Goal: Find specific page/section: Find specific page/section

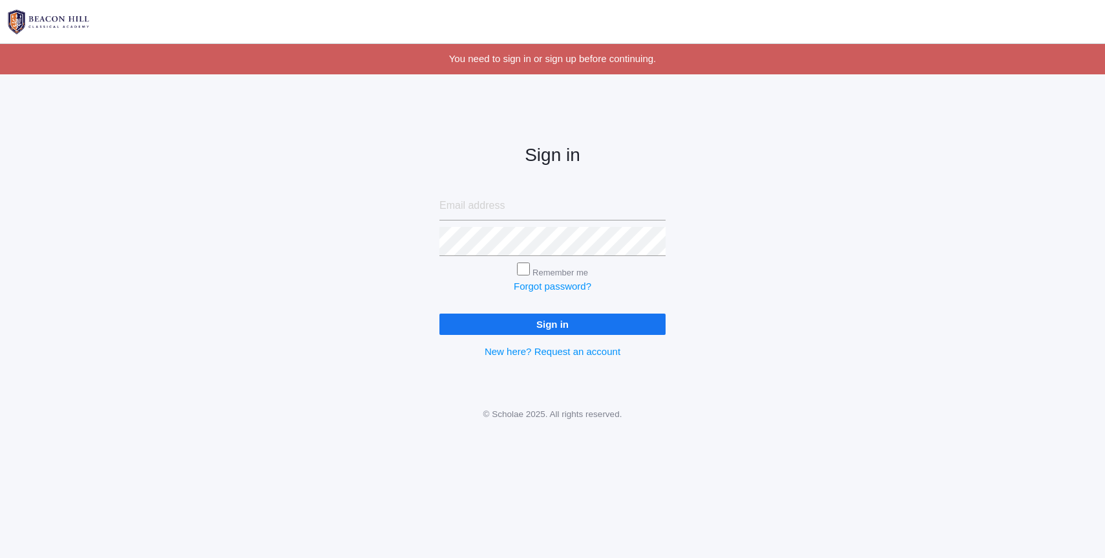
click at [456, 202] on input "email" at bounding box center [552, 205] width 226 height 29
type input "lucas@beaconhillclassical.org"
click at [517, 328] on input "Sign in" at bounding box center [552, 323] width 226 height 21
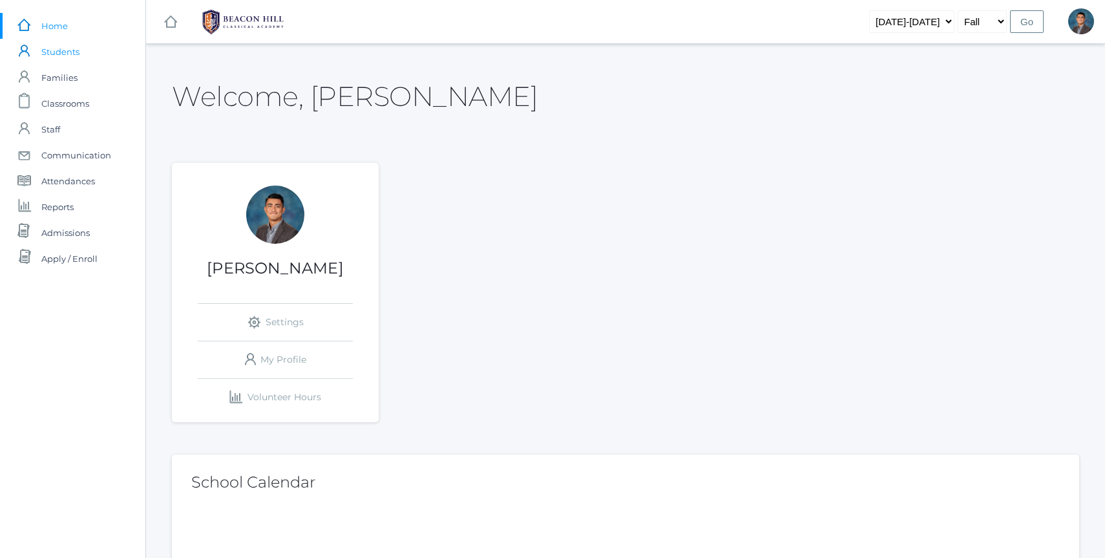
click at [70, 54] on span "Students" at bounding box center [60, 52] width 38 height 26
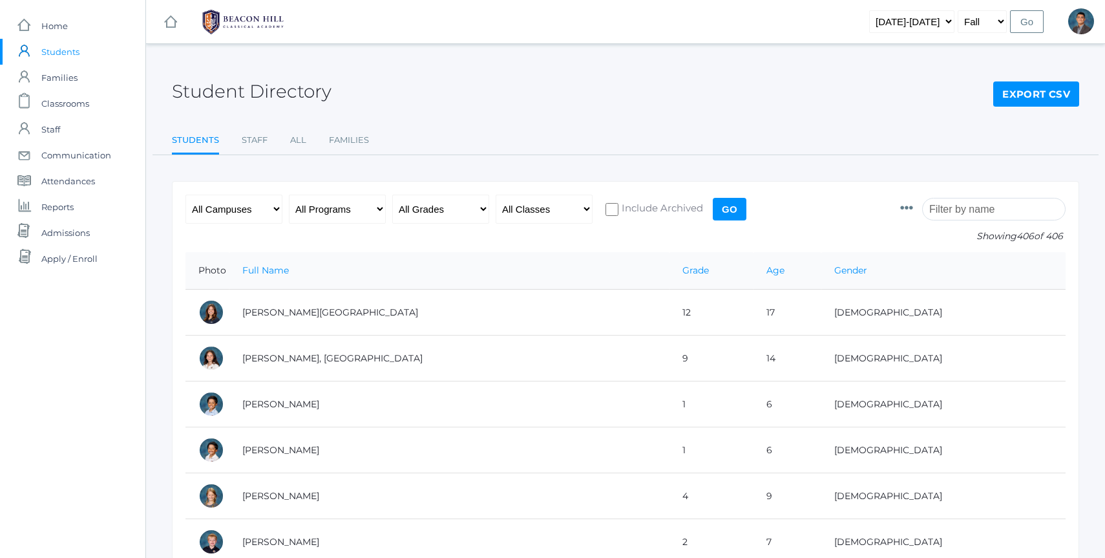
click at [1008, 210] on input "search" at bounding box center [993, 209] width 143 height 23
click at [45, 101] on span "Classrooms" at bounding box center [65, 103] width 48 height 26
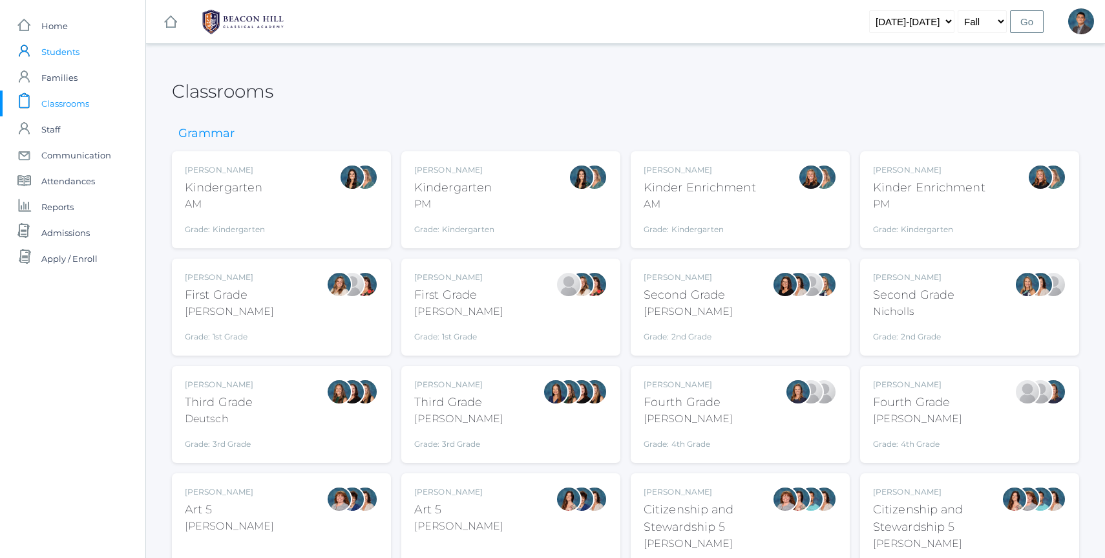
click at [77, 54] on span "Students" at bounding box center [60, 52] width 38 height 26
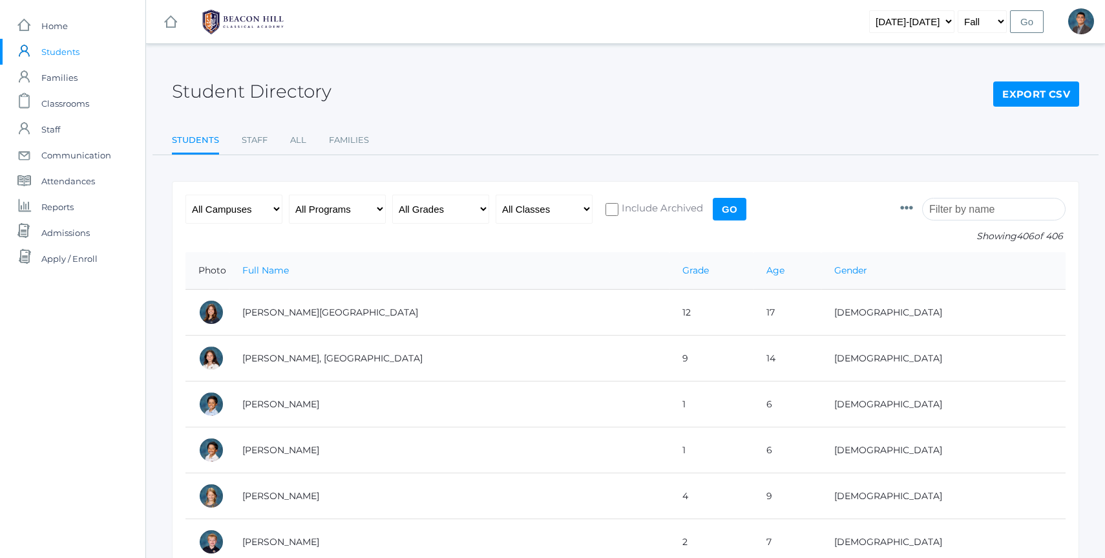
click at [955, 211] on input "search" at bounding box center [993, 209] width 143 height 23
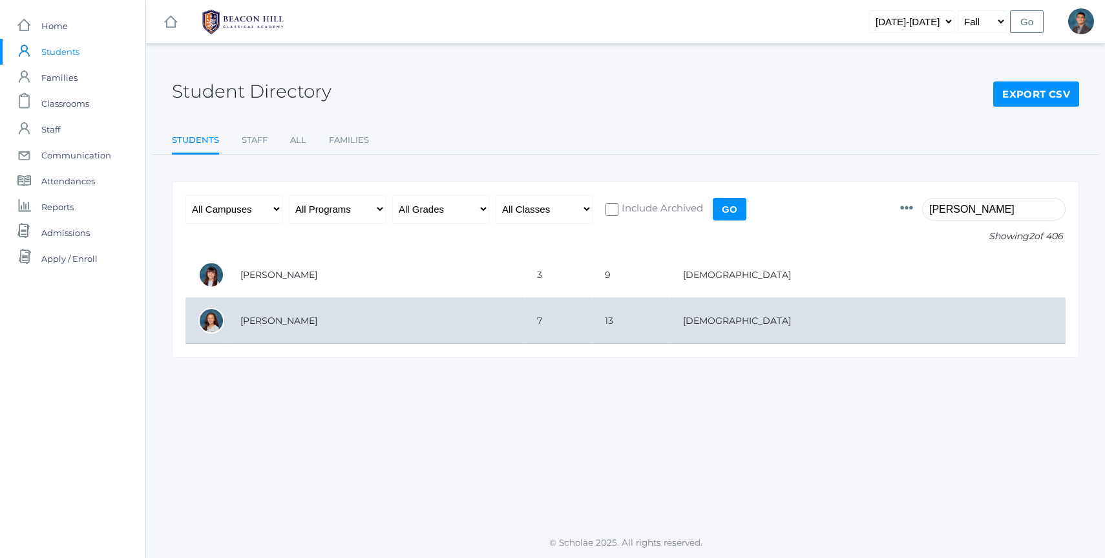
type input "[PERSON_NAME]"
click at [304, 313] on td "[PERSON_NAME]" at bounding box center [375, 321] width 297 height 46
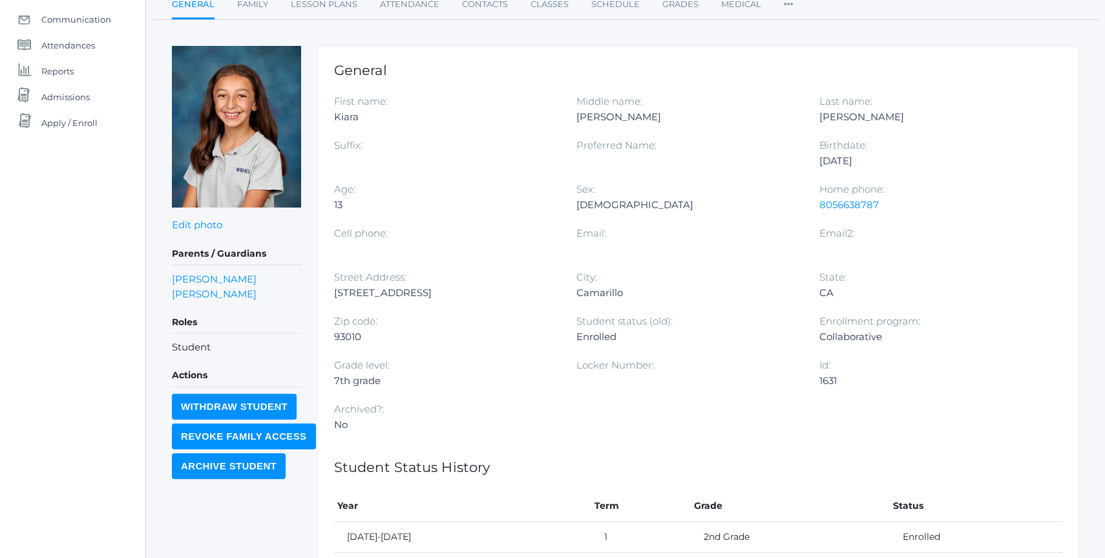
scroll to position [132, 0]
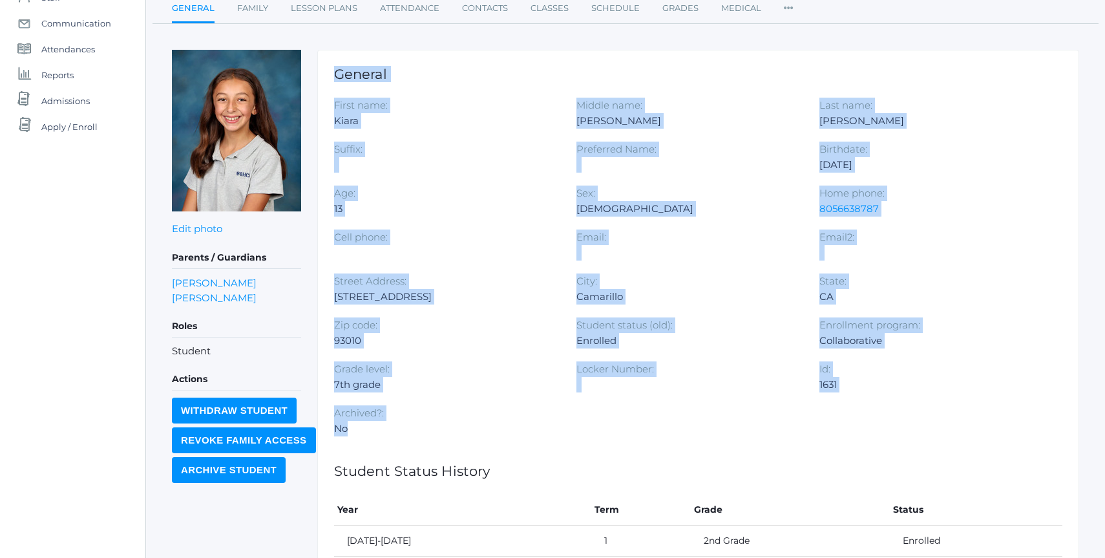
drag, startPoint x: 615, startPoint y: 64, endPoint x: 967, endPoint y: 443, distance: 517.2
click at [966, 442] on div "General First name: Kiara Middle name: Dominique Last name: Hernandez Suffix: P…" at bounding box center [698, 502] width 762 height 905
click at [967, 443] on div "First name: Kiara Middle name: Dominique Last name: Hernandez Suffix: Preferred…" at bounding box center [698, 274] width 728 height 352
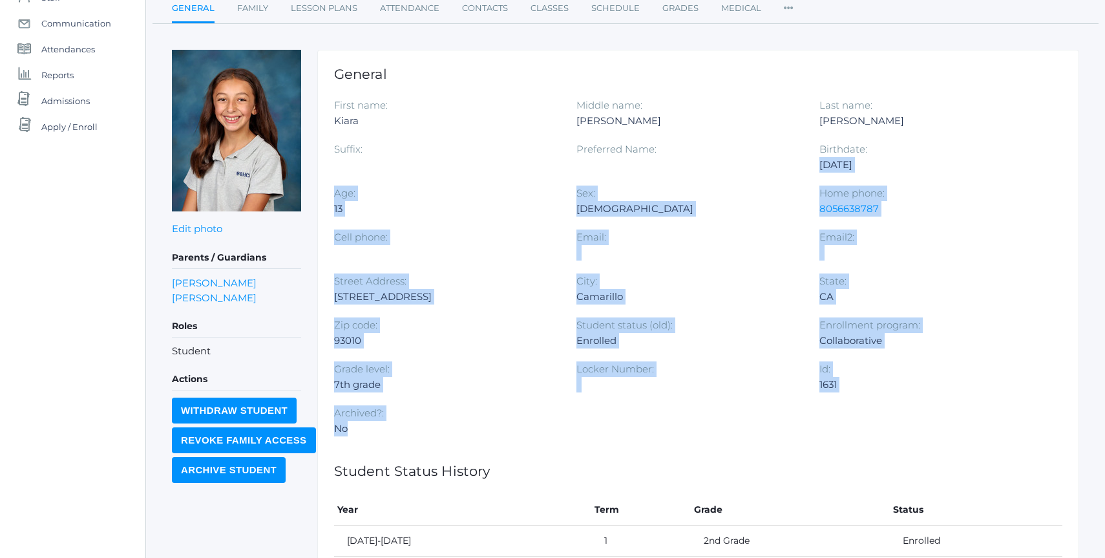
drag, startPoint x: 967, startPoint y: 443, endPoint x: 964, endPoint y: 117, distance: 325.7
click at [964, 120] on div "First name: Kiara Middle name: Dominique Last name: Hernandez Suffix: Preferred…" at bounding box center [698, 274] width 728 height 352
click at [964, 117] on div "Hernandez" at bounding box center [930, 121] width 223 height 16
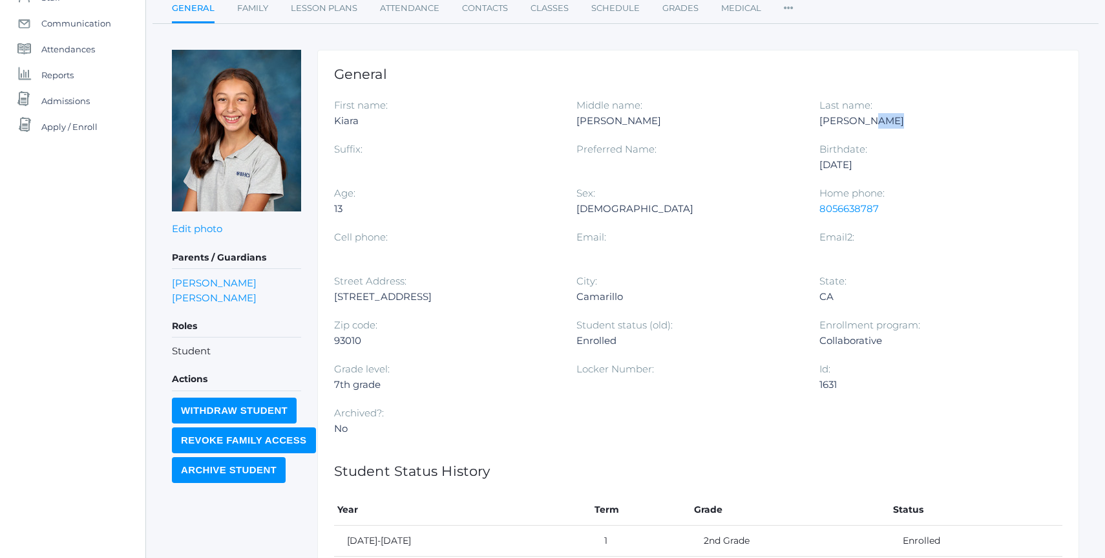
drag, startPoint x: 964, startPoint y: 117, endPoint x: 966, endPoint y: 392, distance: 274.7
click at [966, 392] on div "First name: Kiara Middle name: Dominique Last name: Hernandez Suffix: Preferred…" at bounding box center [698, 274] width 728 height 352
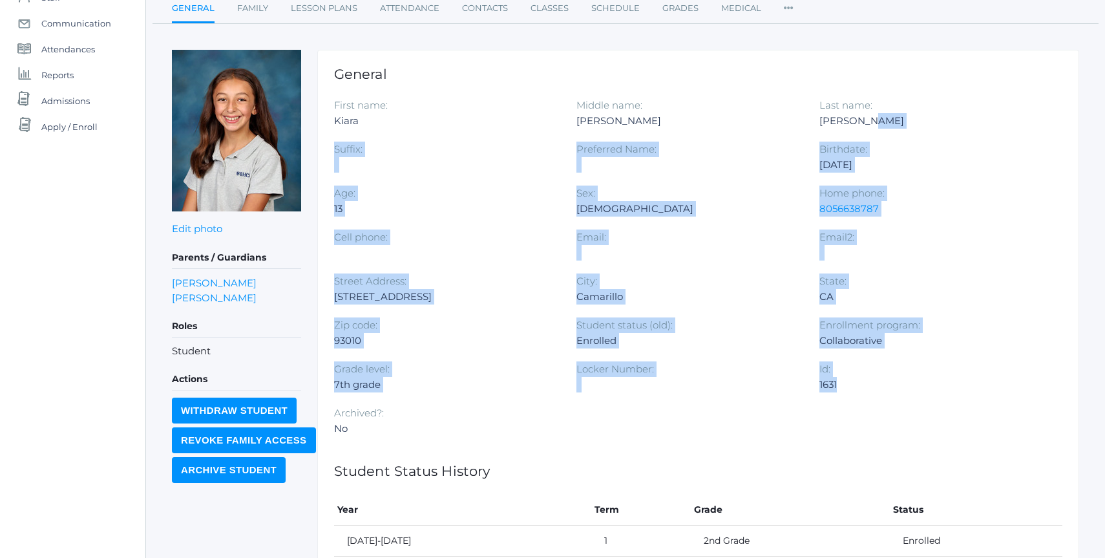
click at [970, 406] on div "First name: Kiara Middle name: Dominique Last name: Hernandez Suffix: Preferred…" at bounding box center [698, 274] width 728 height 352
drag, startPoint x: 970, startPoint y: 406, endPoint x: 958, endPoint y: 53, distance: 353.1
click at [956, 63] on div "General First name: Kiara Middle name: Dominique Last name: Hernandez Suffix: P…" at bounding box center [698, 502] width 762 height 905
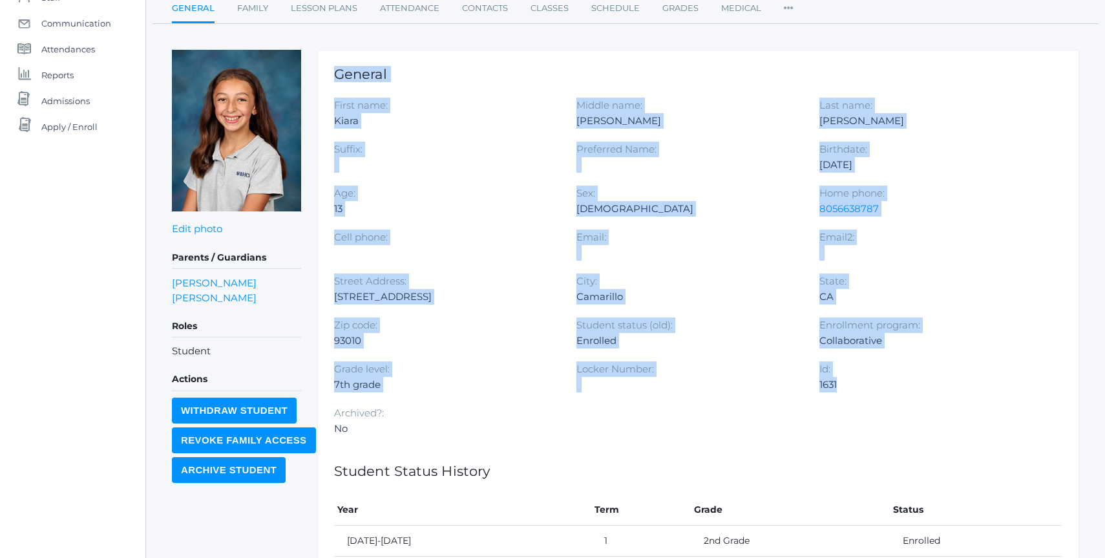
click at [958, 53] on div "General First name: Kiara Middle name: Dominique Last name: Hernandez Suffix: P…" at bounding box center [698, 502] width 762 height 905
drag, startPoint x: 958, startPoint y: 53, endPoint x: 995, endPoint y: 407, distance: 355.4
click at [995, 407] on div "General First name: Kiara Middle name: Dominique Last name: Hernandez Suffix: P…" at bounding box center [698, 502] width 762 height 905
click at [997, 412] on div "First name: Kiara Middle name: Dominique Last name: Hernandez Suffix: Preferred…" at bounding box center [698, 274] width 728 height 352
drag, startPoint x: 942, startPoint y: 72, endPoint x: 958, endPoint y: 386, distance: 315.2
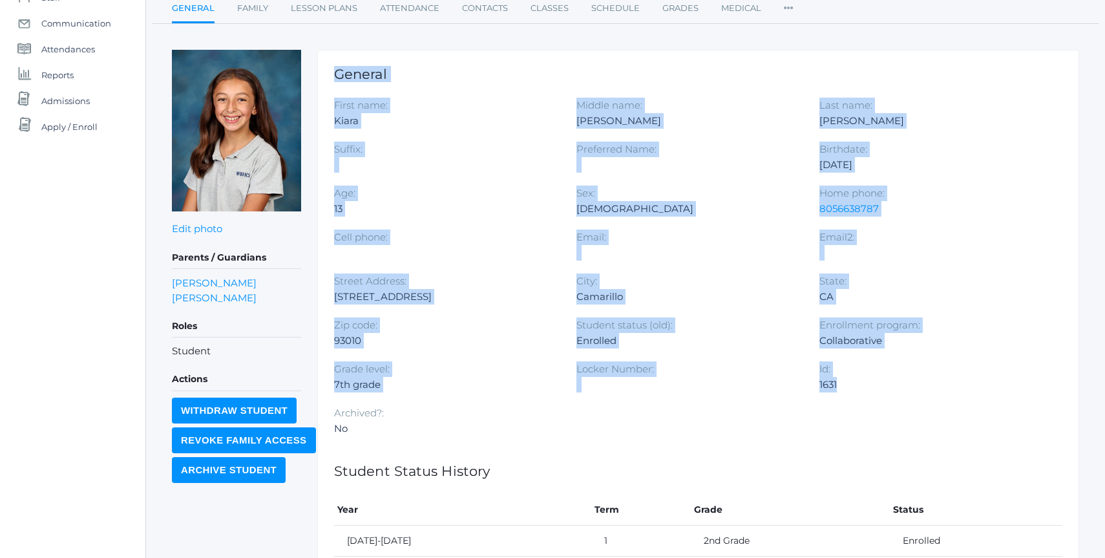
click at [958, 385] on div "General First name: Kiara Middle name: Dominique Last name: Hernandez Suffix: P…" at bounding box center [698, 502] width 762 height 905
click at [958, 386] on div "1631" at bounding box center [930, 385] width 223 height 16
